Goal: Task Accomplishment & Management: Manage account settings

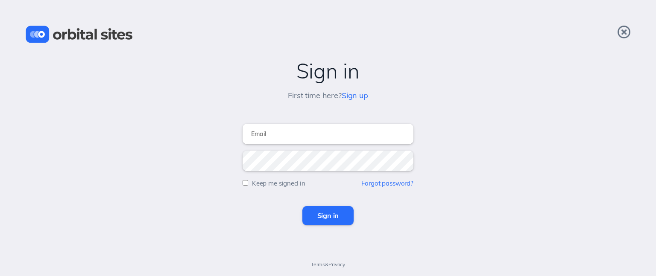
click at [351, 133] on input "email" at bounding box center [328, 134] width 171 height 20
type input "[EMAIL_ADDRESS][DOMAIN_NAME]"
click at [302, 206] on input "Sign in" at bounding box center [328, 215] width 52 height 19
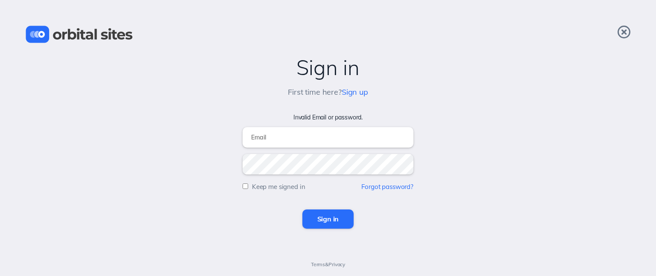
click at [280, 139] on input "email" at bounding box center [328, 137] width 171 height 20
type input "[PERSON_NAME][EMAIL_ADDRESS][DOMAIN_NAME]"
click at [302, 210] on input "Sign in" at bounding box center [328, 219] width 52 height 19
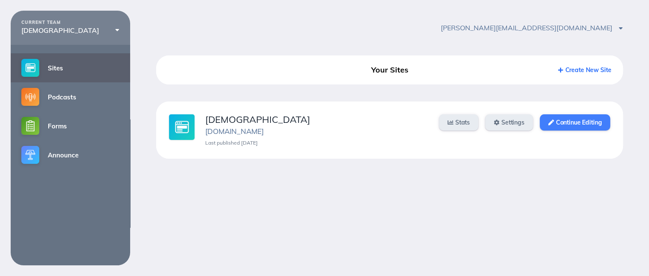
click at [580, 123] on link "Continue Editing" at bounding box center [575, 122] width 70 height 16
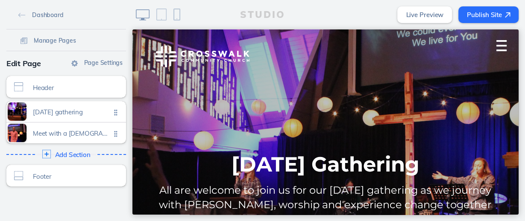
click at [493, 48] on div at bounding box center [501, 46] width 34 height 34
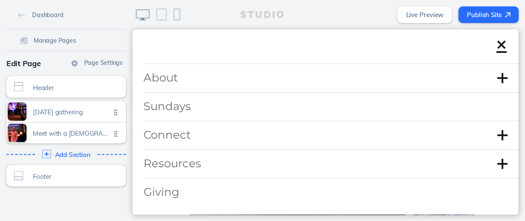
click at [490, 133] on link "Connect" at bounding box center [325, 135] width 386 height 28
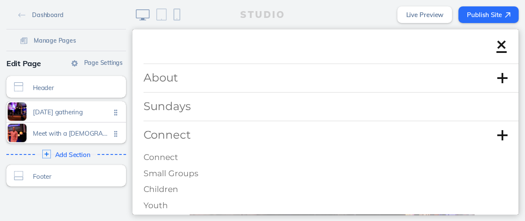
click at [189, 171] on span "Small Groups" at bounding box center [170, 174] width 55 height 10
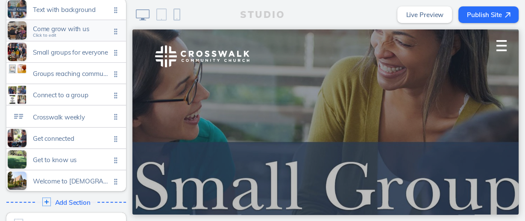
scroll to position [121, 0]
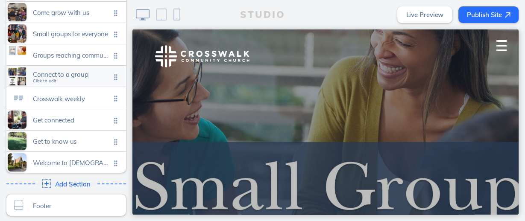
click at [58, 68] on div "Connect to a group Click to edit" at bounding box center [66, 76] width 120 height 21
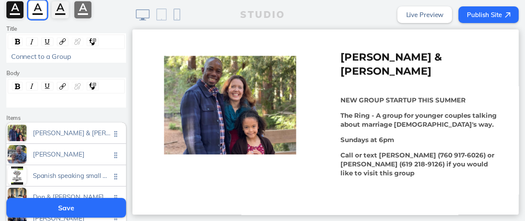
scroll to position [102, 0]
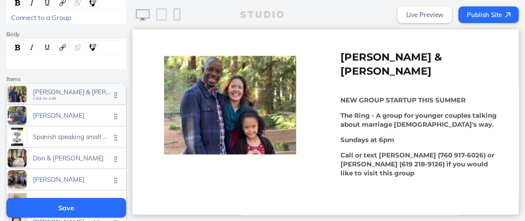
click at [86, 89] on span "Pastor briant & carrie cuffy" at bounding box center [72, 91] width 78 height 7
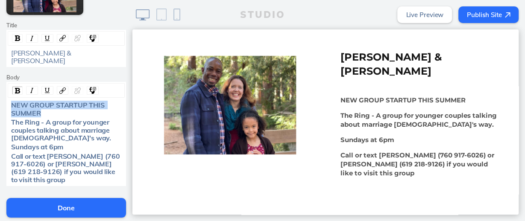
drag, startPoint x: 9, startPoint y: 93, endPoint x: 52, endPoint y: 103, distance: 44.2
click at [52, 103] on div "NEW GROUP STARTUP THIS SUMMER" at bounding box center [66, 109] width 111 height 16
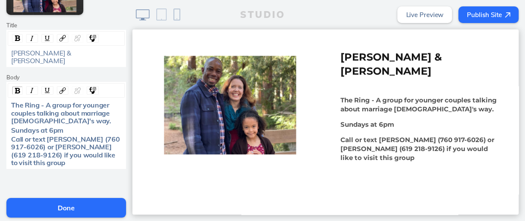
click at [69, 126] on div "Sundays at 6pm" at bounding box center [66, 130] width 111 height 8
click at [70, 203] on button "Done" at bounding box center [66, 208] width 120 height 20
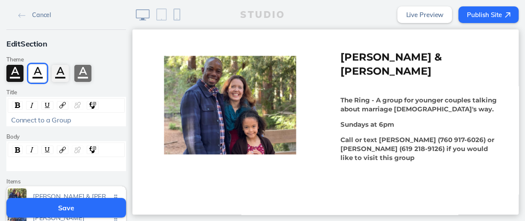
click at [70, 203] on button "Save" at bounding box center [66, 208] width 120 height 20
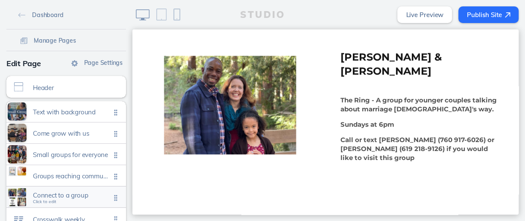
click at [74, 190] on div "Connect to a group Click to edit" at bounding box center [66, 197] width 120 height 21
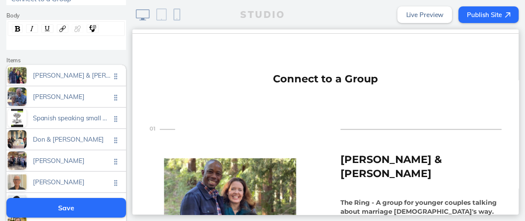
scroll to position [137, 0]
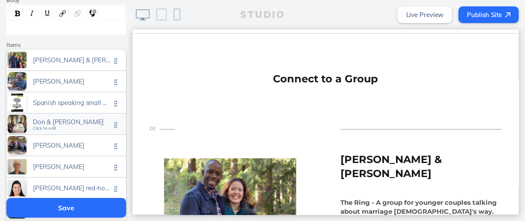
click at [75, 122] on span "Don & sherrie durston" at bounding box center [72, 121] width 78 height 7
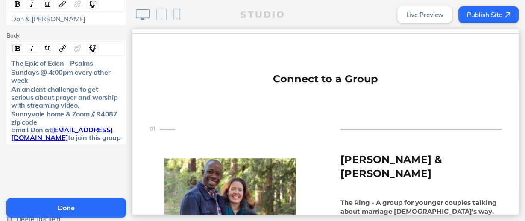
click at [35, 71] on span "Sundays @ 4:00pm every other week" at bounding box center [61, 76] width 101 height 16
click at [55, 70] on span "Thursdays @ 4:00pm every other week" at bounding box center [64, 76] width 107 height 16
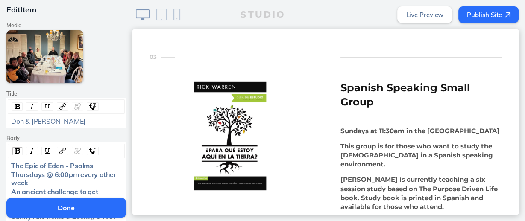
scroll to position [102, 0]
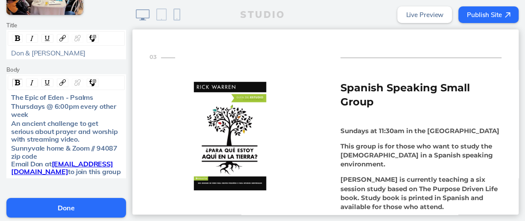
click at [73, 203] on button "Done" at bounding box center [66, 208] width 120 height 20
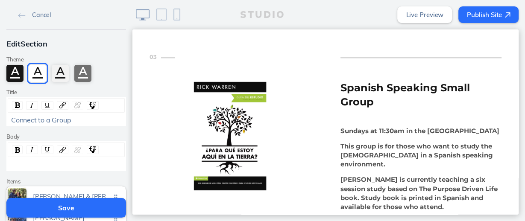
click at [73, 203] on button "Save" at bounding box center [66, 208] width 120 height 20
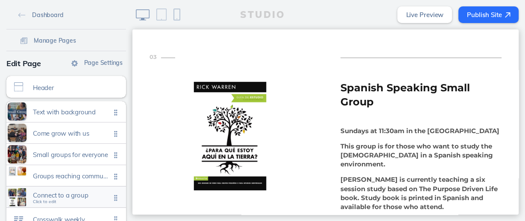
click at [61, 194] on span "Connect to a group" at bounding box center [72, 195] width 78 height 7
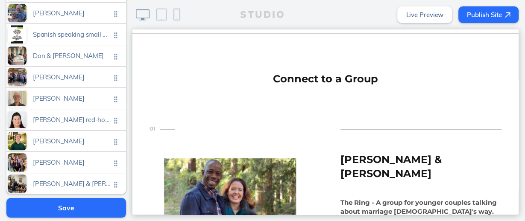
scroll to position [171, 0]
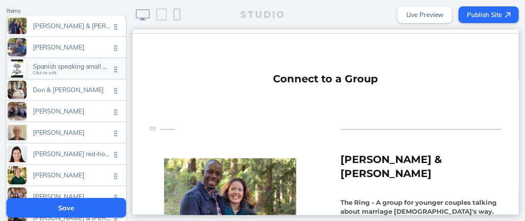
click at [57, 65] on span "Spanish speaking small group" at bounding box center [72, 66] width 78 height 7
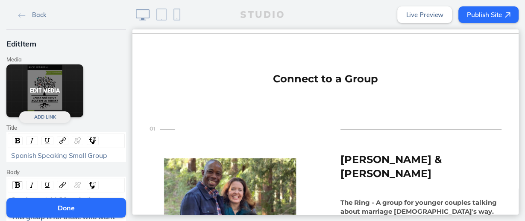
click at [47, 93] on button "Edit Media" at bounding box center [44, 90] width 77 height 53
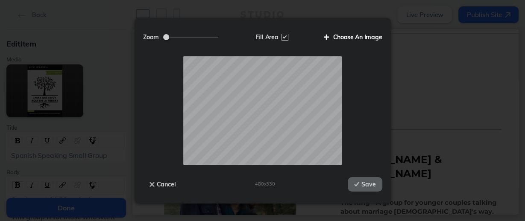
click at [352, 38] on label "Choose An Image" at bounding box center [349, 37] width 65 height 15
click at [0, 0] on input "Choose An Image" at bounding box center [0, 0] width 0 height 0
